Goal: Information Seeking & Learning: Learn about a topic

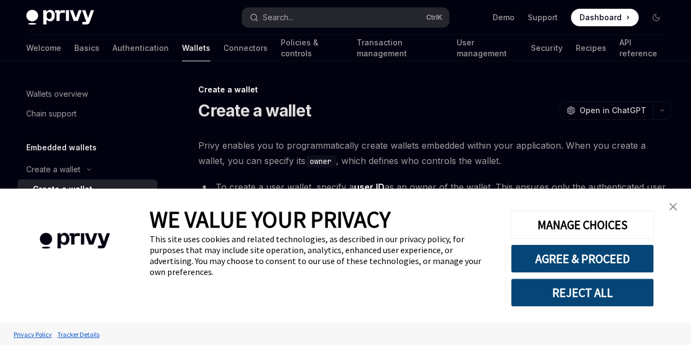
click at [674, 210] on img "close banner" at bounding box center [673, 207] width 8 height 8
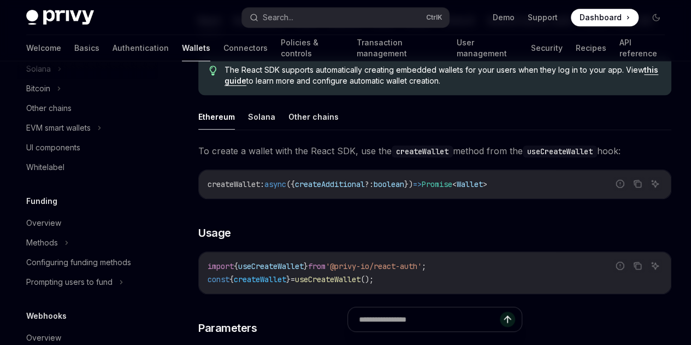
scroll to position [383, 0]
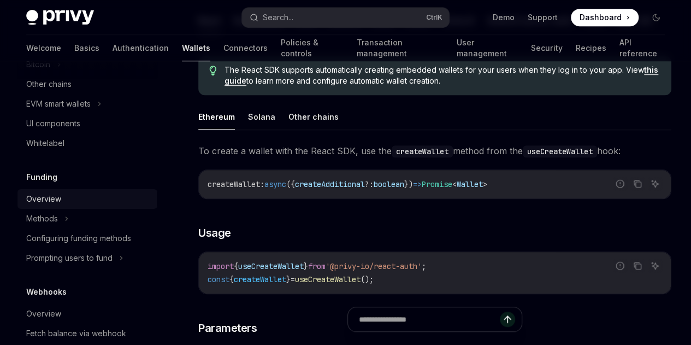
click at [45, 198] on div "Overview" at bounding box center [43, 198] width 35 height 13
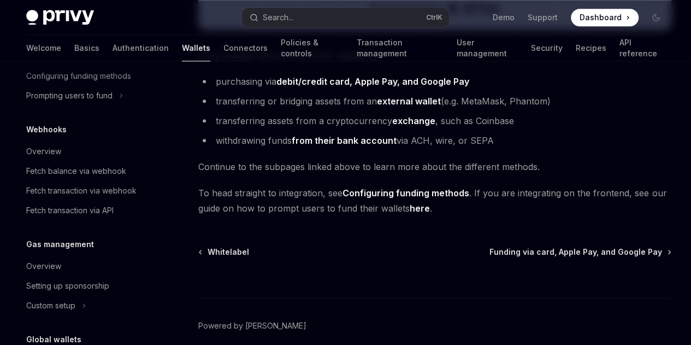
scroll to position [444, 0]
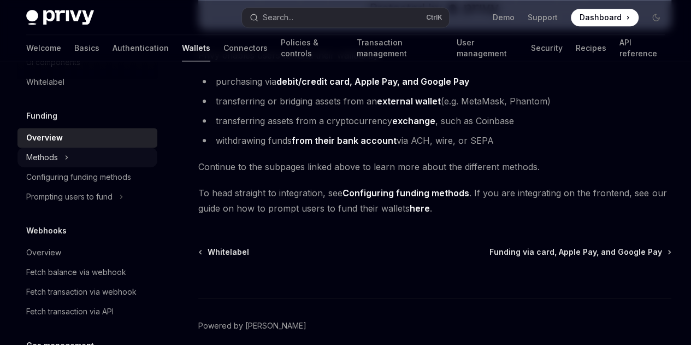
click at [52, 152] on div "Methods" at bounding box center [42, 157] width 32 height 13
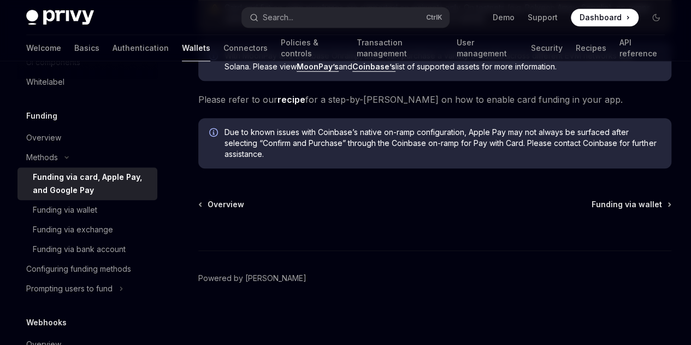
scroll to position [527, 0]
click at [106, 248] on div "Funding via bank account" at bounding box center [79, 248] width 93 height 13
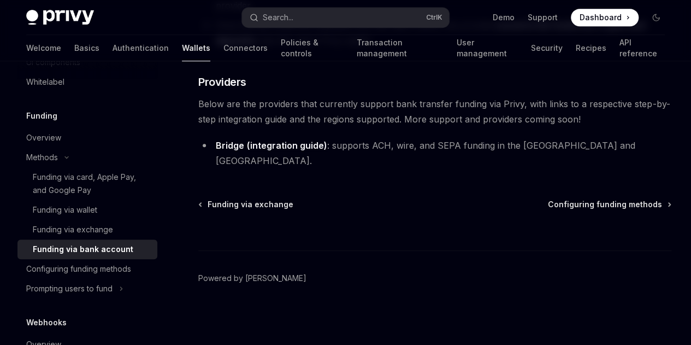
scroll to position [429, 0]
click at [105, 266] on div "Configuring funding methods" at bounding box center [78, 268] width 105 height 13
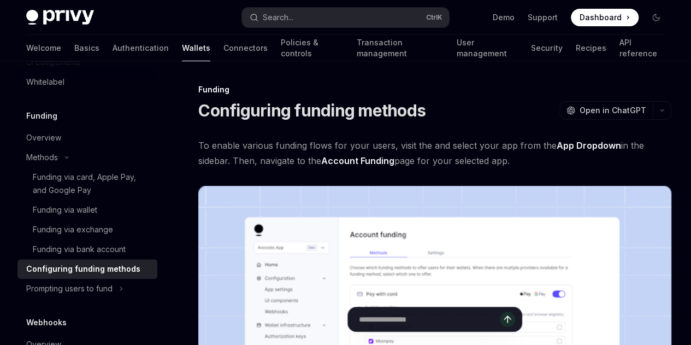
click at [0, 0] on link "Enable funding methods" at bounding box center [0, 0] width 0 height 0
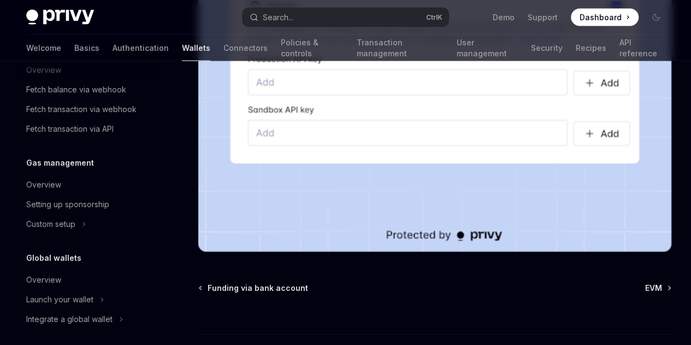
scroll to position [724, 0]
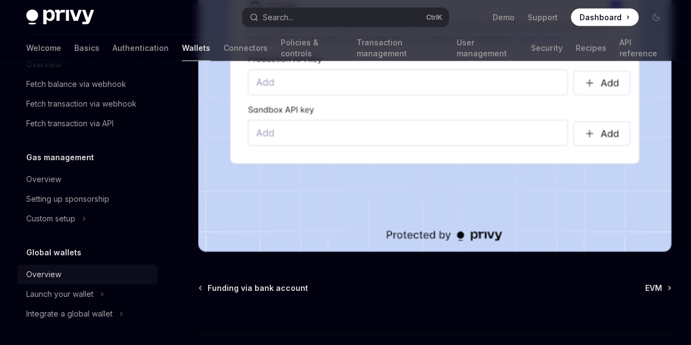
click at [58, 272] on div "Overview" at bounding box center [43, 274] width 35 height 13
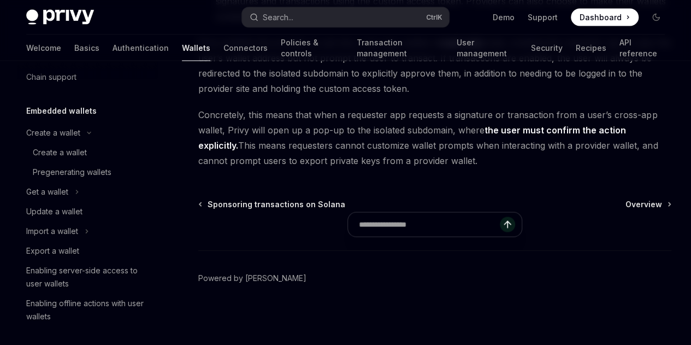
scroll to position [27, 0]
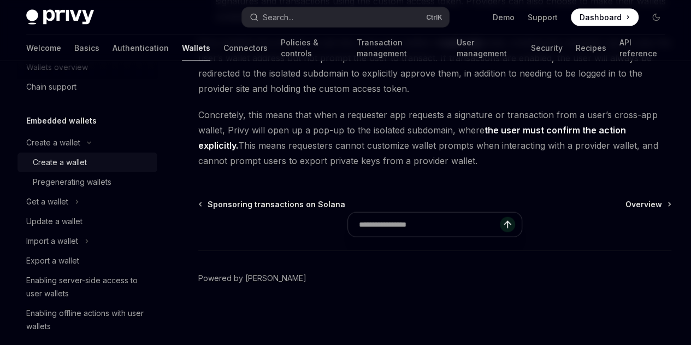
click at [51, 160] on div "Create a wallet" at bounding box center [60, 162] width 54 height 13
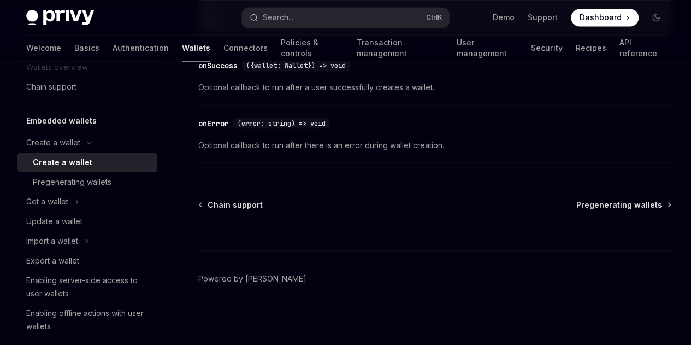
scroll to position [1089, 0]
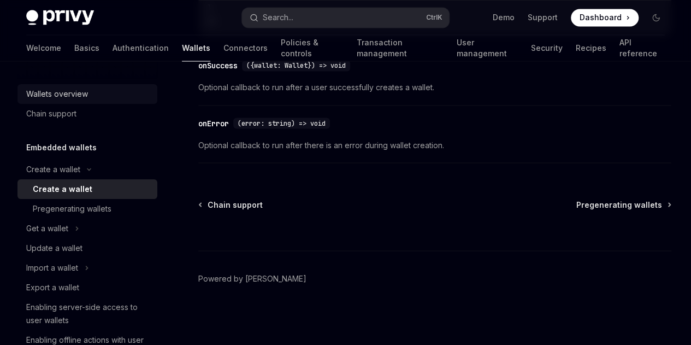
click at [72, 99] on div "Wallets overview" at bounding box center [57, 93] width 62 height 13
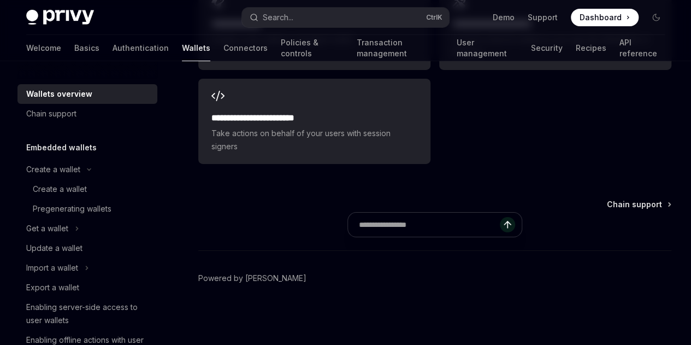
scroll to position [2124, 0]
click at [297, 46] on span "Create a user wallet or managed wallet" at bounding box center [314, 39] width 206 height 13
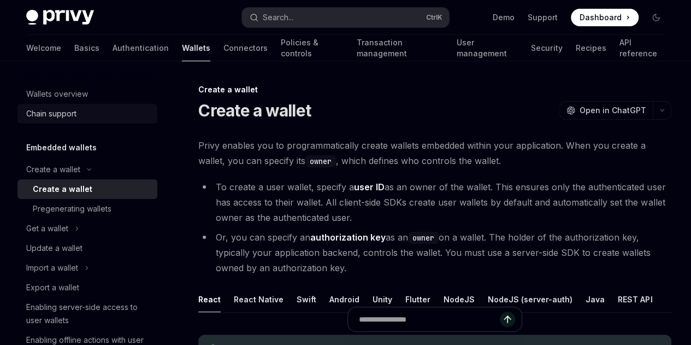
click at [67, 112] on div "Chain support" at bounding box center [51, 113] width 50 height 13
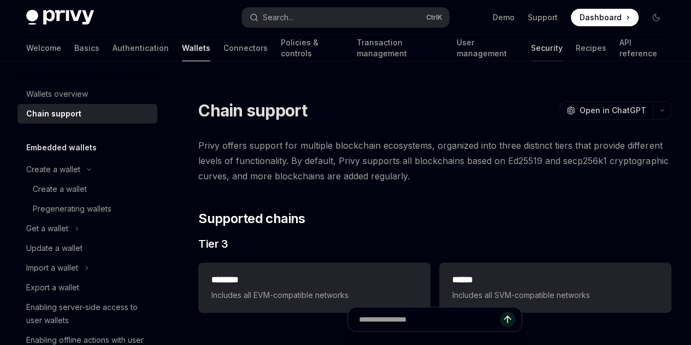
click at [531, 47] on link "Security" at bounding box center [546, 48] width 31 height 26
type textarea "*"
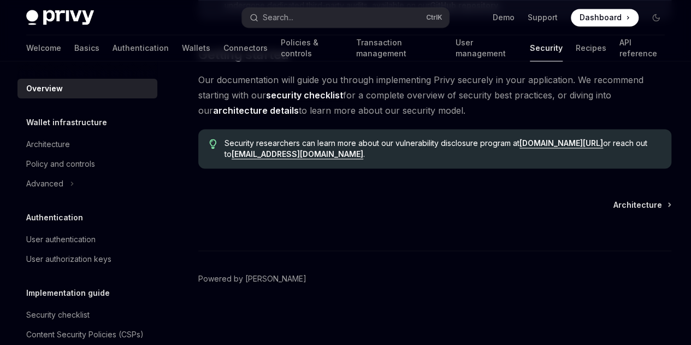
scroll to position [1019, 0]
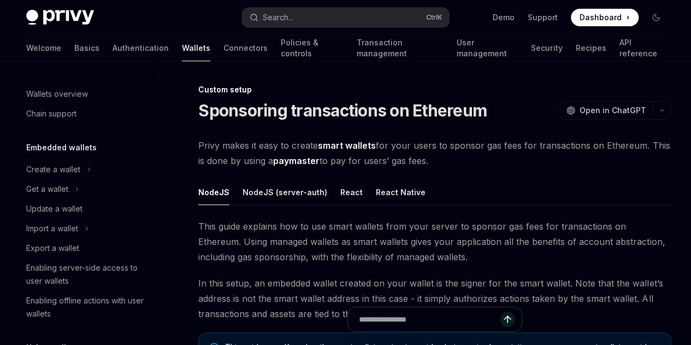
type textarea "*"
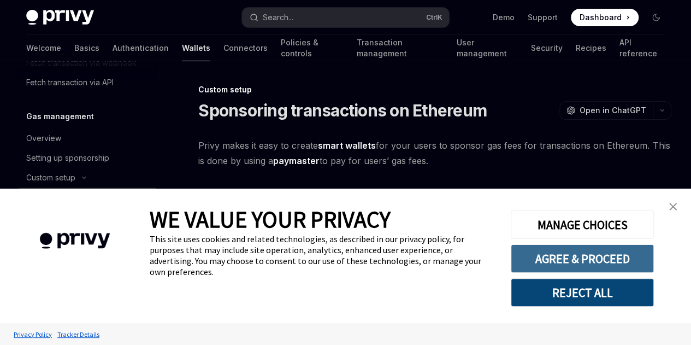
click at [583, 259] on button "AGREE & PROCEED" at bounding box center [582, 258] width 143 height 28
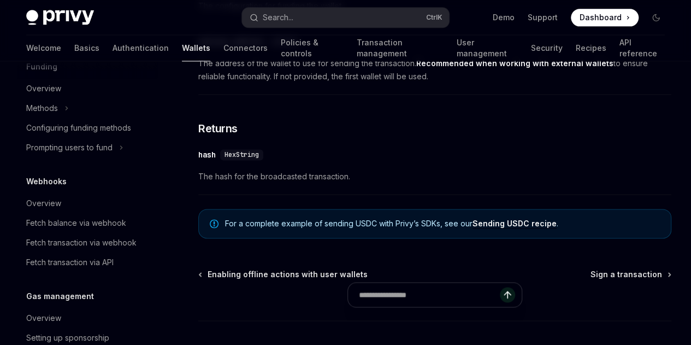
scroll to position [634, 0]
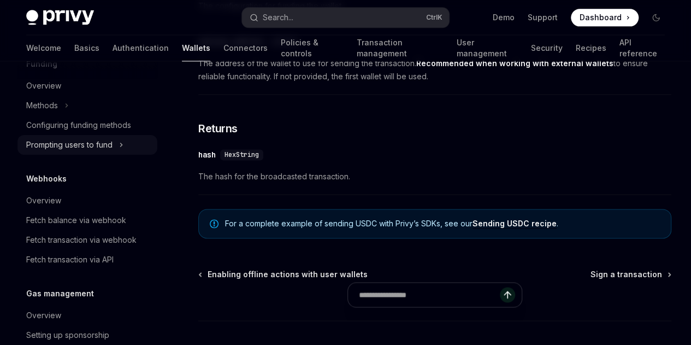
click at [106, 151] on div "Prompting users to fund" at bounding box center [69, 144] width 86 height 13
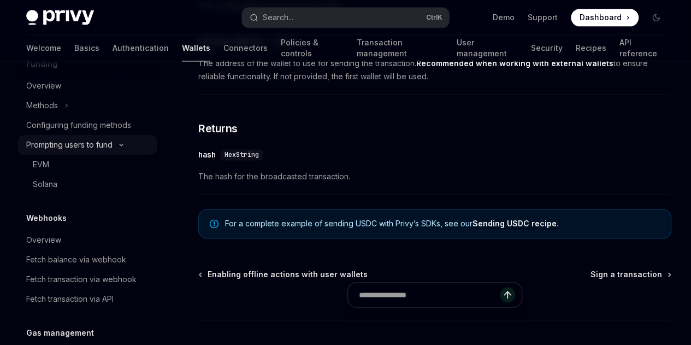
type textarea "*"
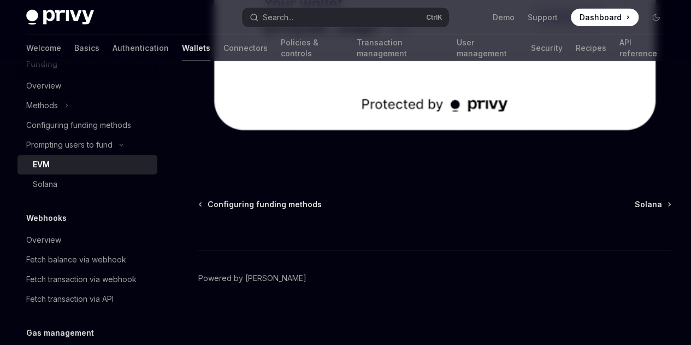
scroll to position [4010, 0]
